Goal: Find specific page/section: Find specific page/section

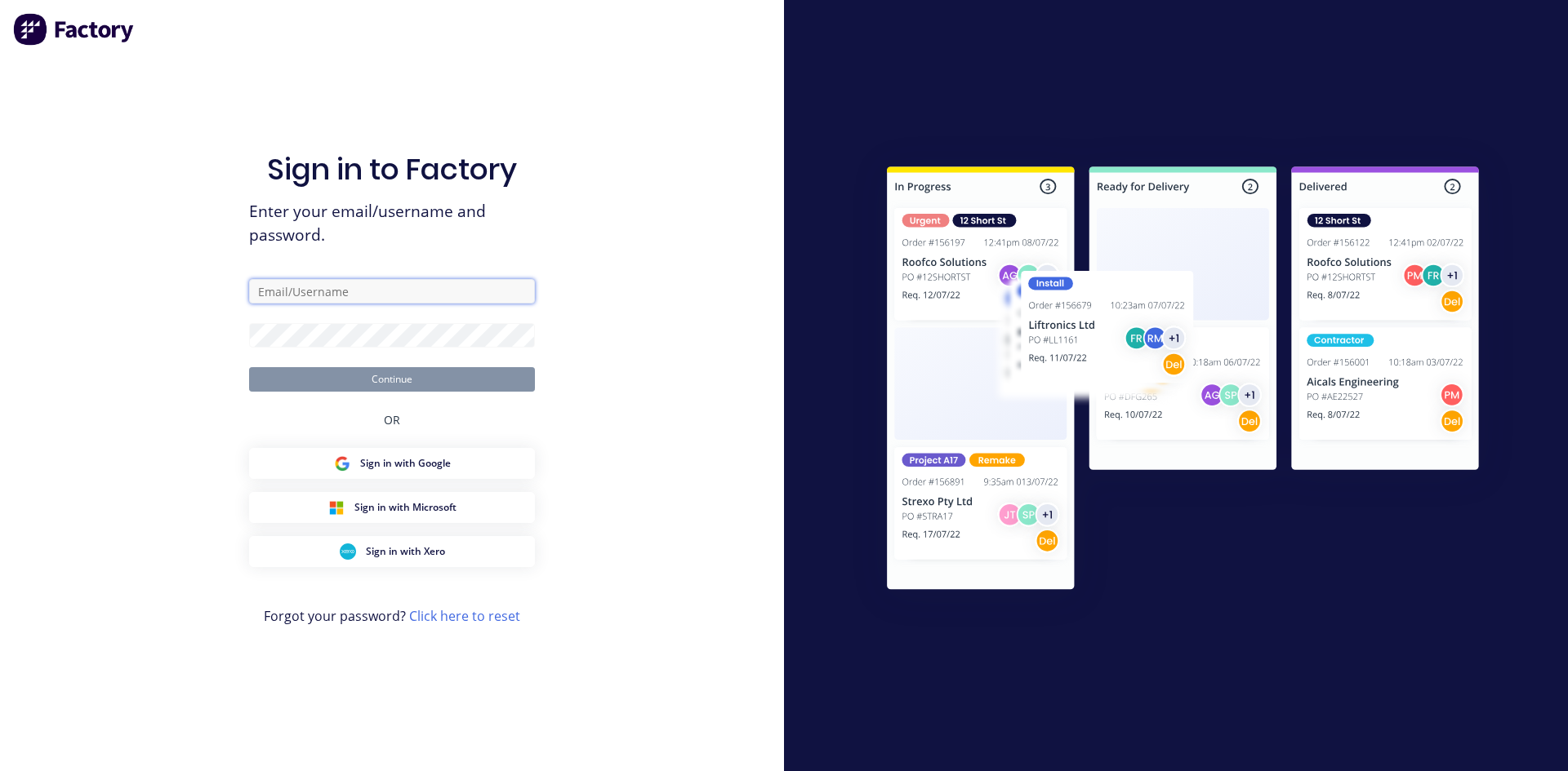
type input "[EMAIL_ADDRESS][DOMAIN_NAME]"
click at [414, 380] on button "Continue" at bounding box center [392, 379] width 286 height 24
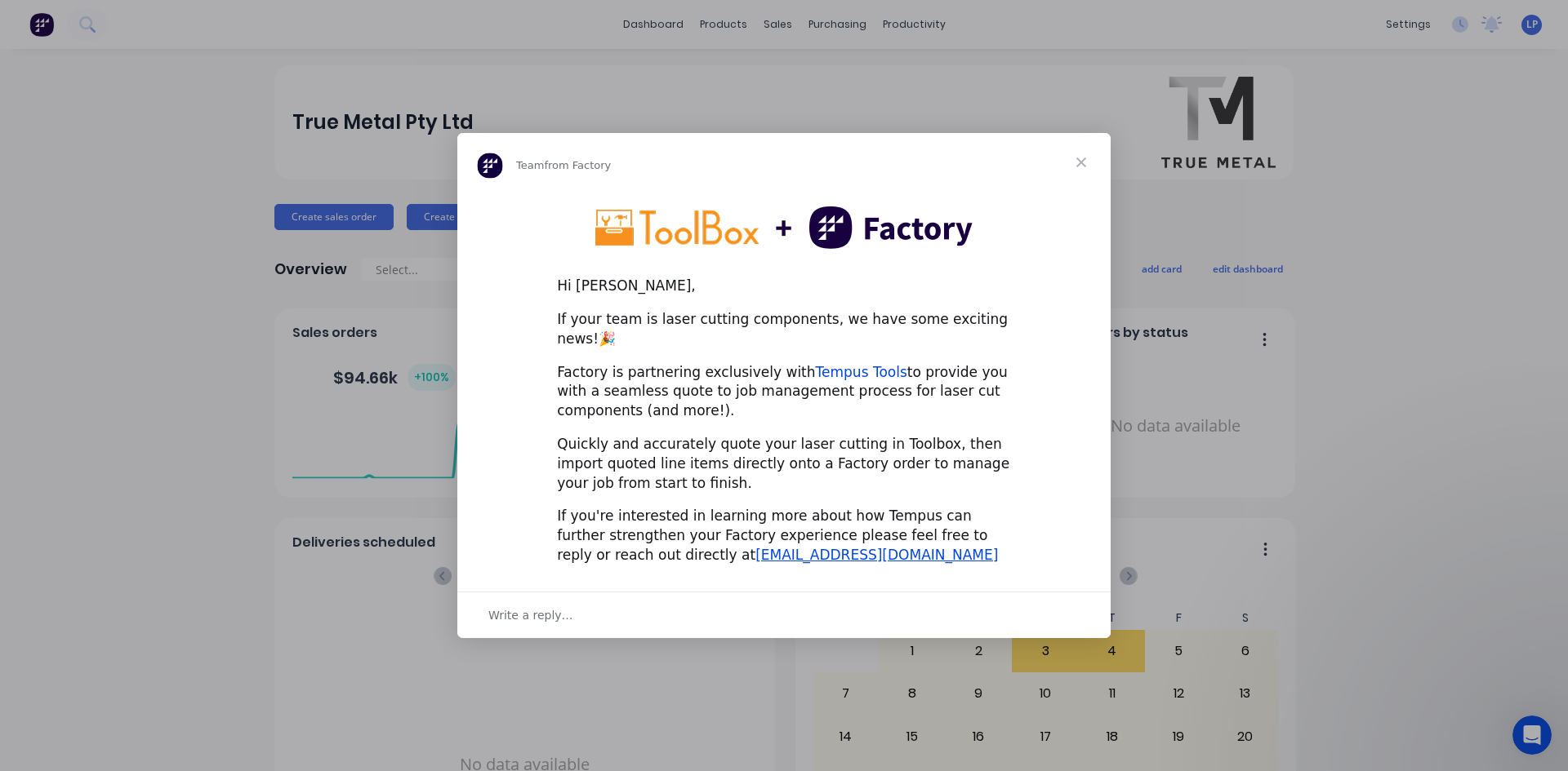
click at [824, 366] on link "Tempus Tools" at bounding box center [862, 372] width 91 height 17
click at [1074, 174] on span "Close" at bounding box center [1081, 162] width 59 height 59
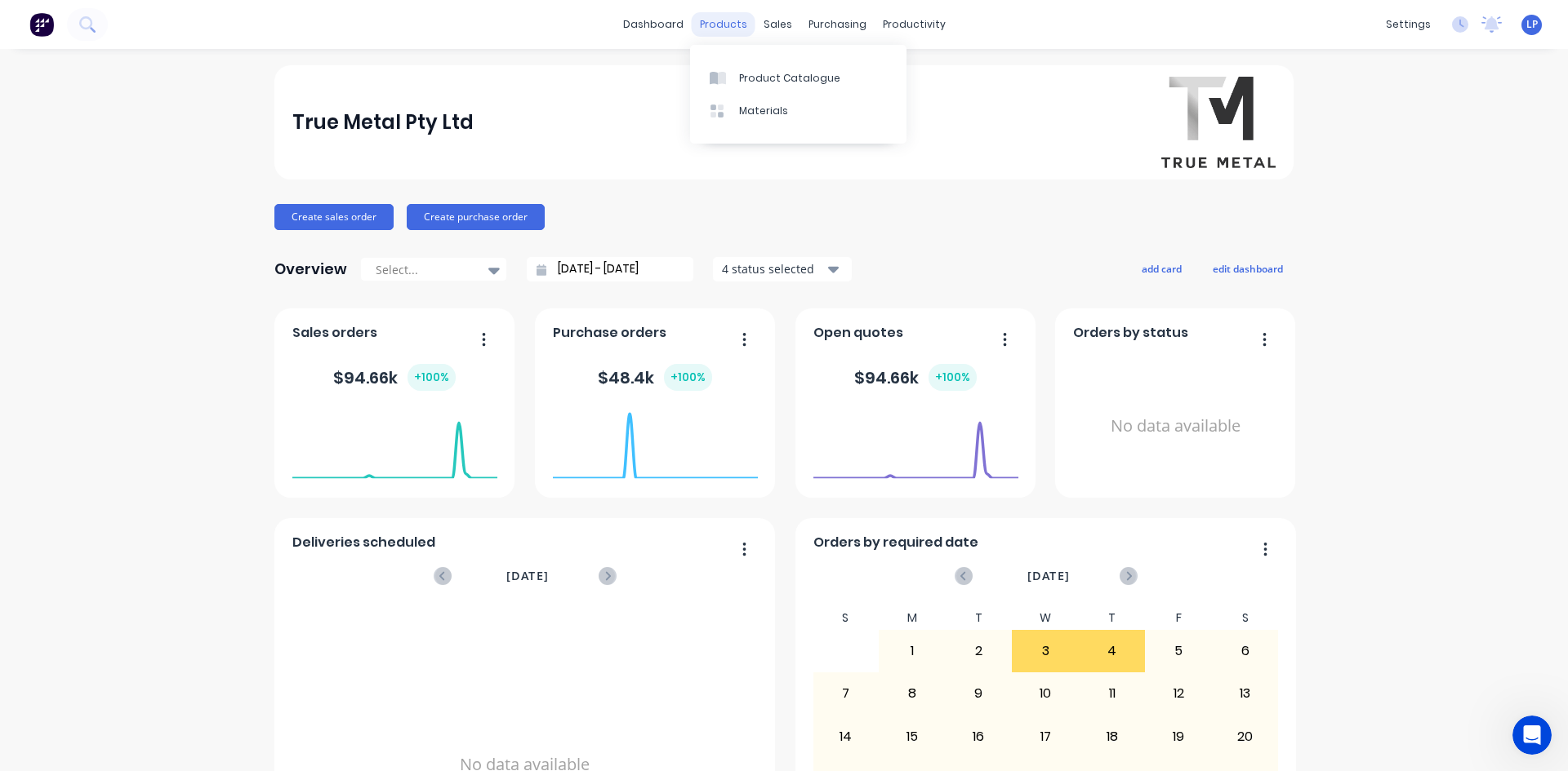
click at [705, 26] on div "products" at bounding box center [723, 24] width 64 height 24
click at [797, 85] on link "Sales Orders" at bounding box center [858, 77] width 217 height 33
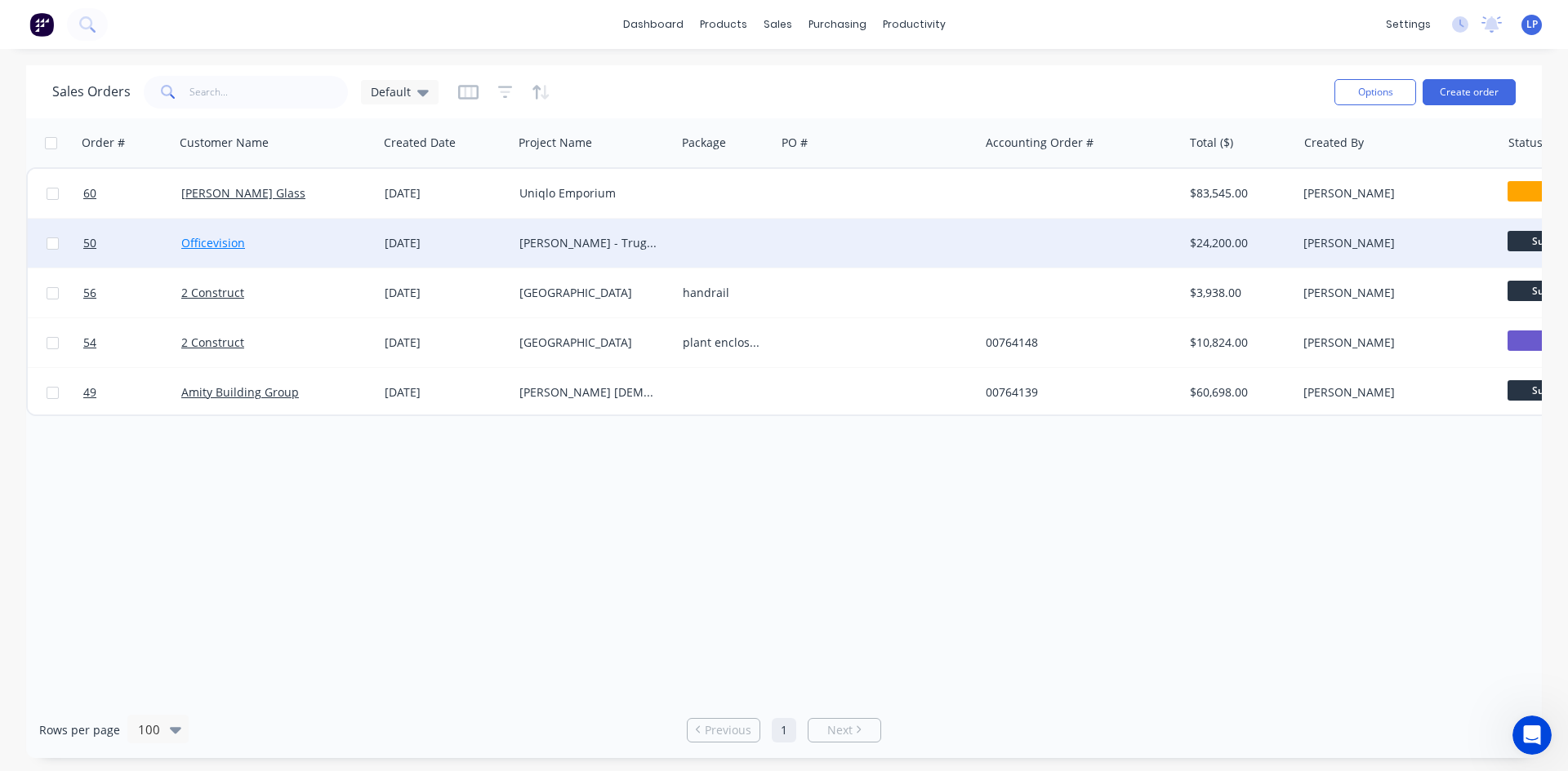
click at [230, 236] on link "Officevision" at bounding box center [213, 242] width 64 height 16
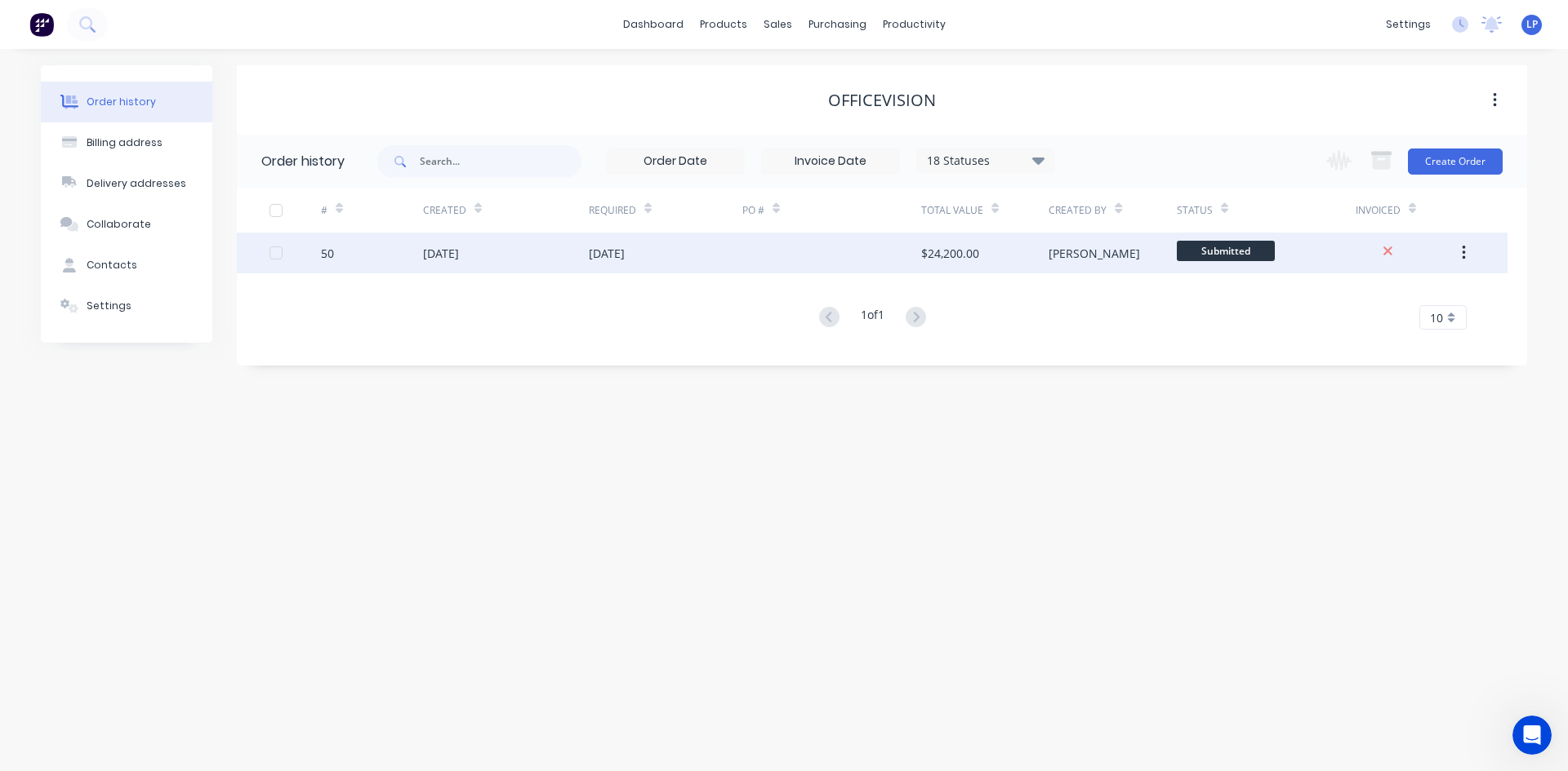
click at [415, 254] on div "50" at bounding box center [372, 253] width 102 height 41
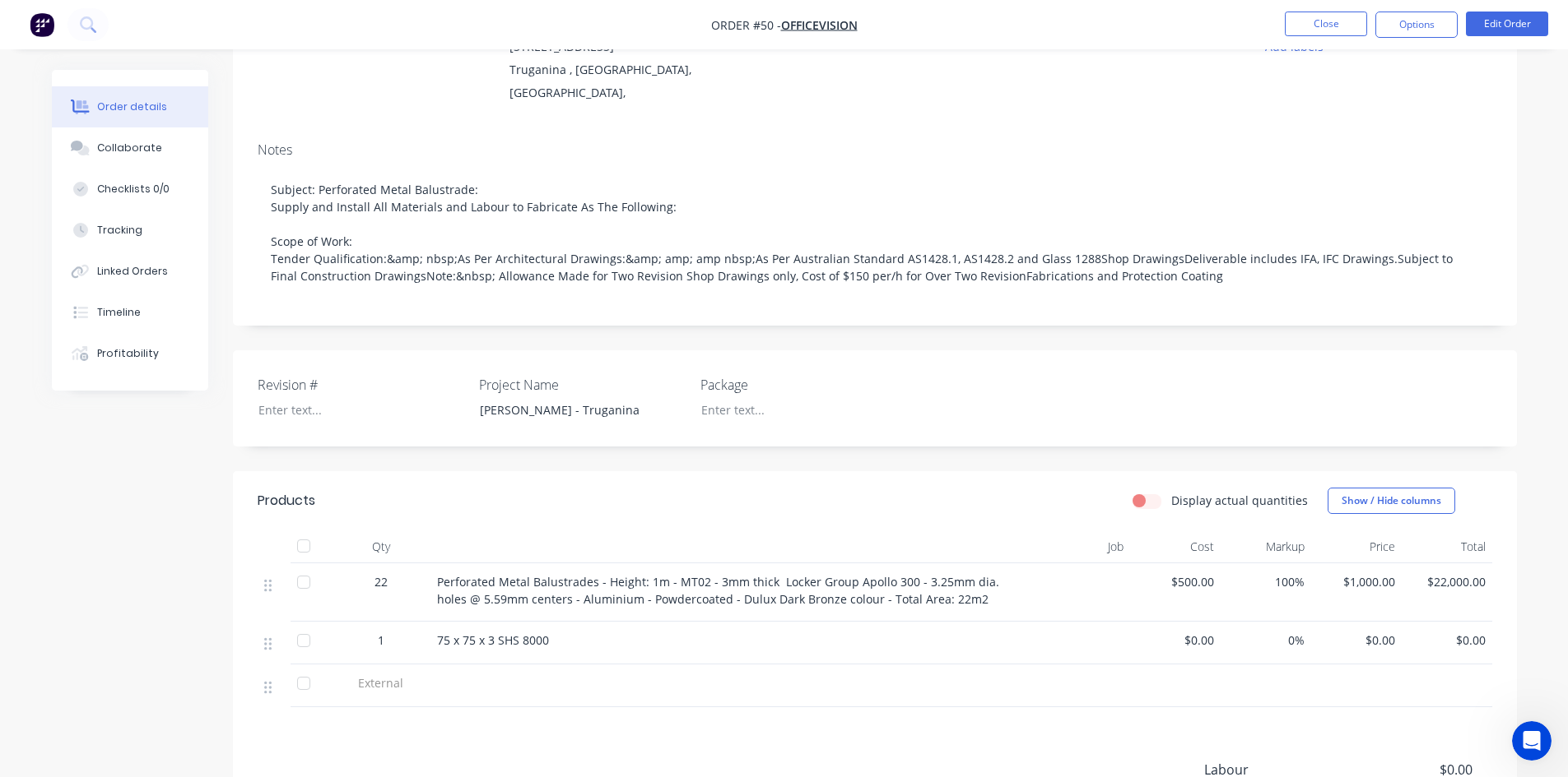
scroll to position [247, 0]
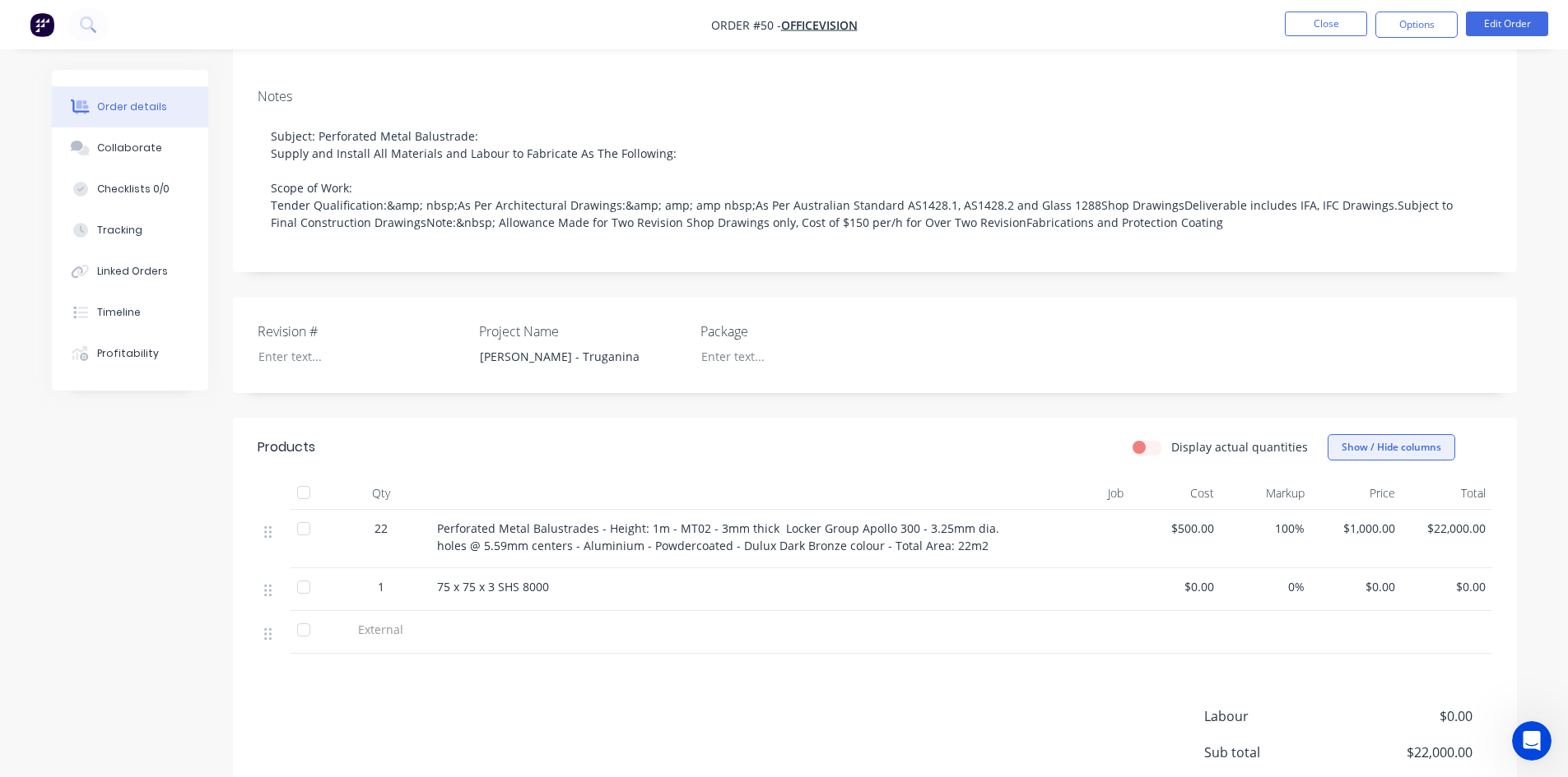
click at [1431, 434] on button "Show / Hide columns" at bounding box center [1391, 447] width 127 height 26
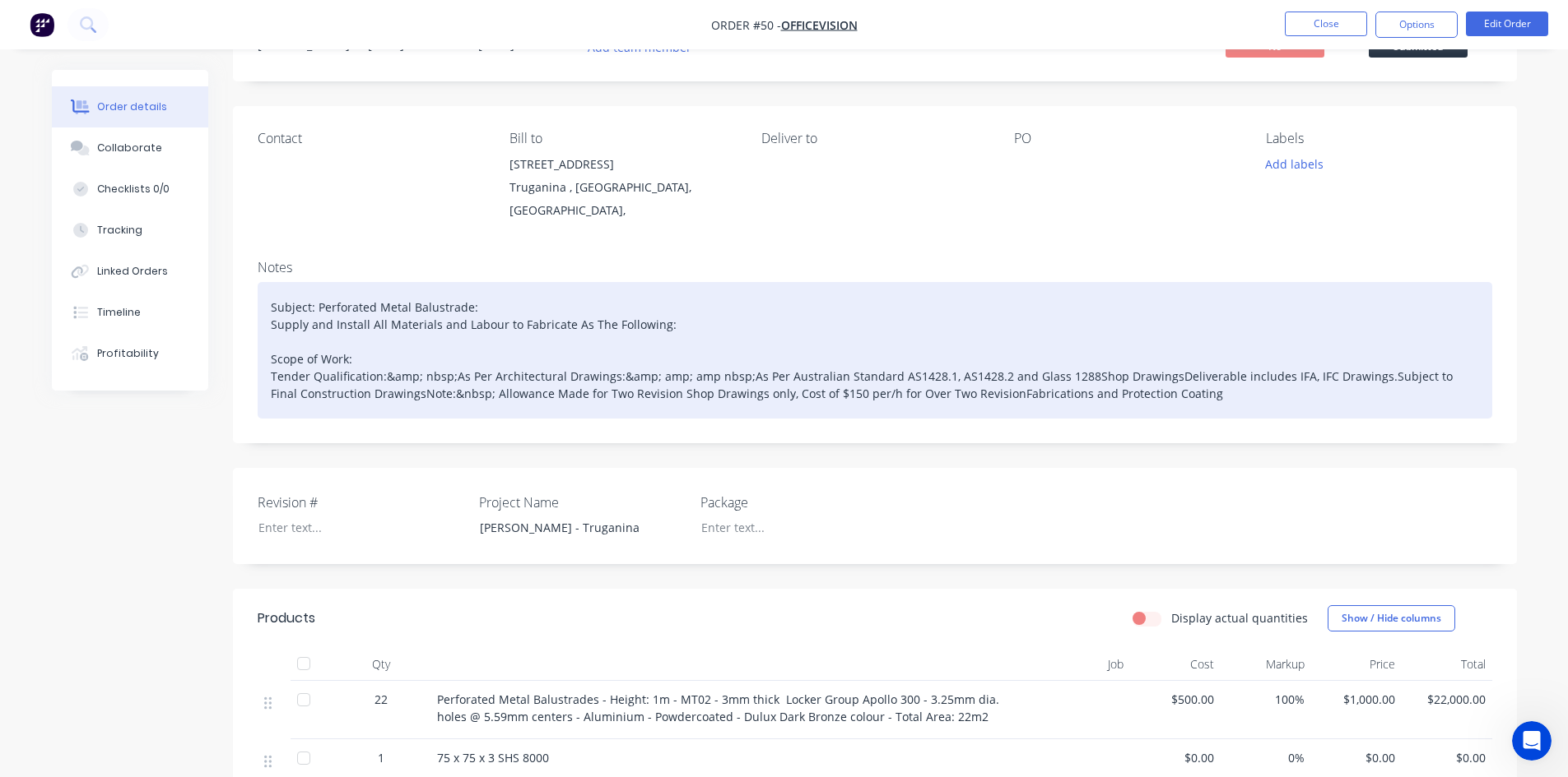
scroll to position [165, 0]
